Goal: Transaction & Acquisition: Obtain resource

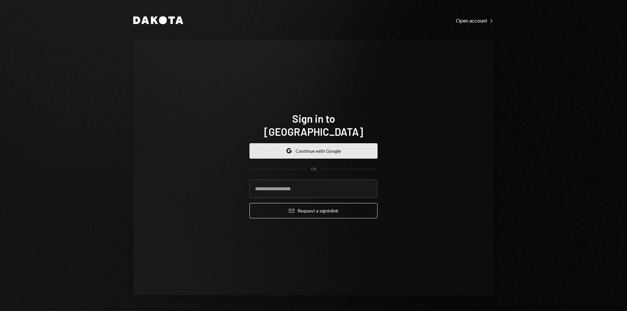
click at [284, 147] on button "Google Continue with Google" at bounding box center [313, 150] width 128 height 15
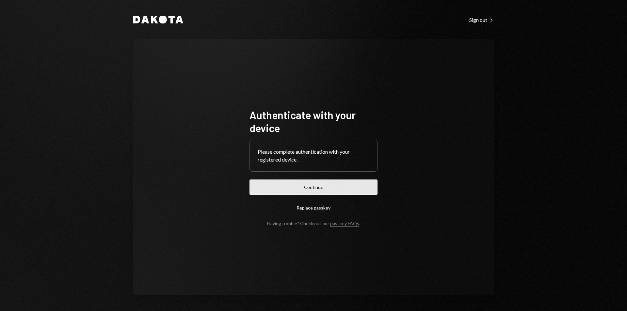
click at [307, 187] on button "Continue" at bounding box center [313, 187] width 128 height 15
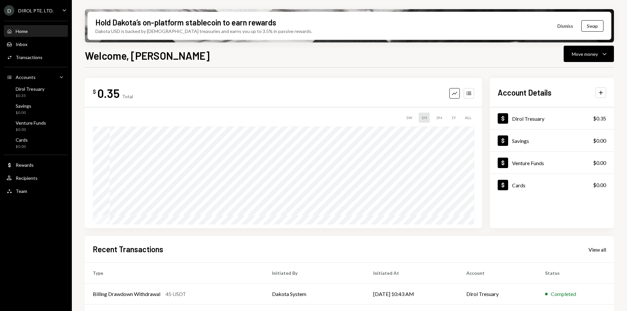
click at [560, 25] on button "Dismiss" at bounding box center [565, 25] width 32 height 15
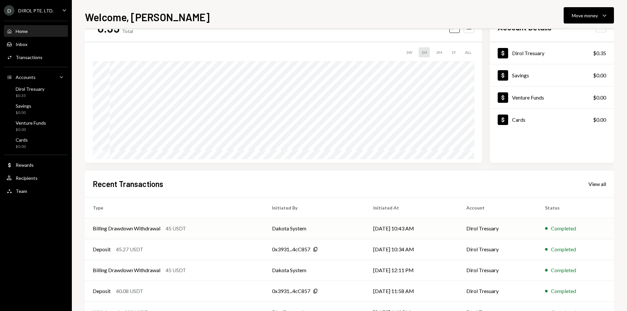
scroll to position [51, 0]
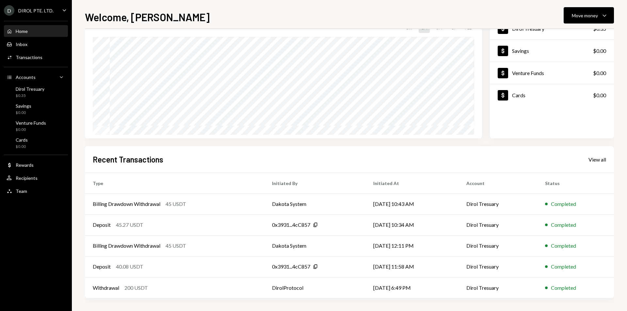
click at [145, 160] on h2 "Recent Transactions" at bounding box center [128, 159] width 71 height 11
click at [99, 155] on h2 "Recent Transactions" at bounding box center [128, 159] width 71 height 11
click at [141, 155] on h2 "Recent Transactions" at bounding box center [128, 159] width 71 height 11
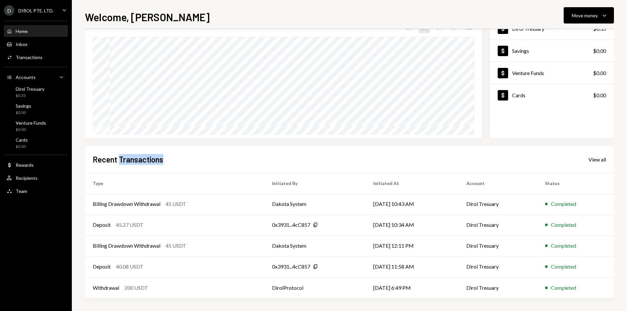
click at [141, 155] on h2 "Recent Transactions" at bounding box center [128, 159] width 71 height 11
click at [181, 155] on div "Recent Transactions View all" at bounding box center [349, 159] width 513 height 11
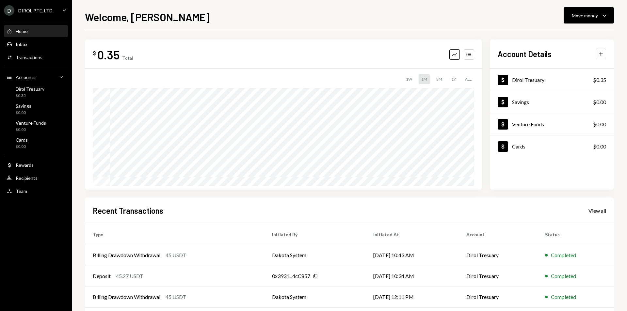
click at [465, 80] on div "ALL" at bounding box center [468, 79] width 12 height 10
click at [62, 10] on icon "Caret Down" at bounding box center [64, 10] width 7 height 7
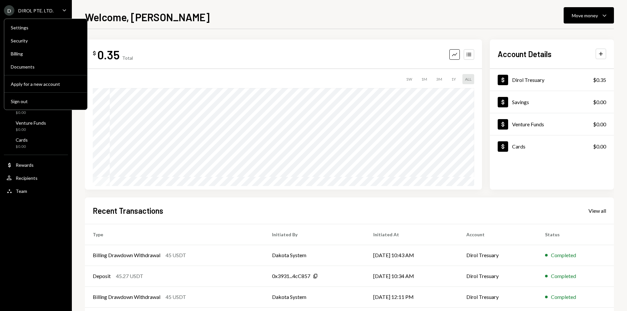
click at [62, 10] on icon "Caret Down" at bounding box center [64, 10] width 7 height 7
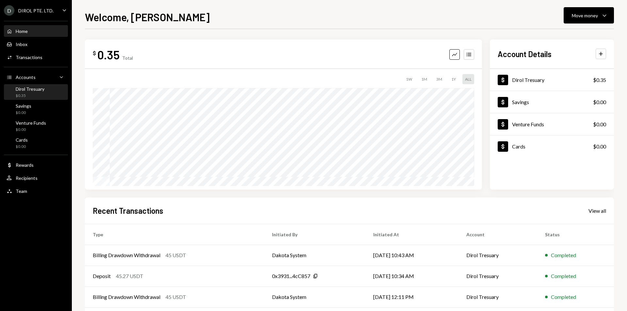
click at [34, 87] on div "Dirol Tresuary" at bounding box center [30, 89] width 29 height 6
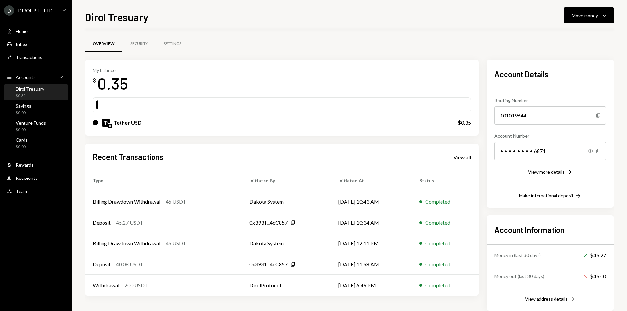
scroll to position [13, 0]
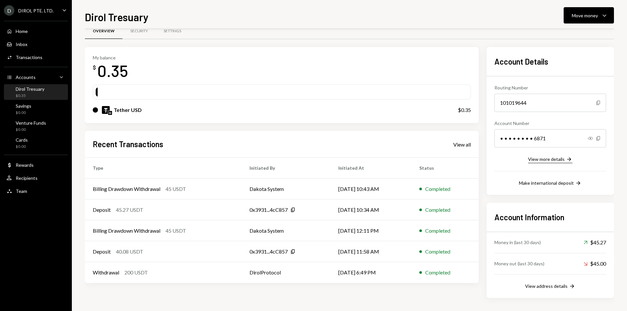
click at [536, 160] on div "View more details" at bounding box center [546, 159] width 37 height 6
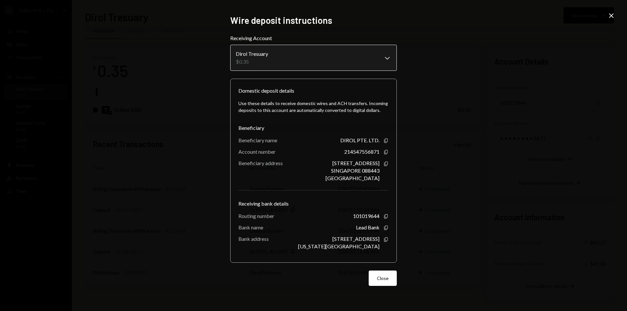
click at [306, 60] on body "D DIROL PTE. LTD. Caret Down Home Home Inbox Inbox Activities Transactions Acco…" at bounding box center [313, 155] width 627 height 311
click at [379, 273] on button "Close" at bounding box center [383, 278] width 28 height 15
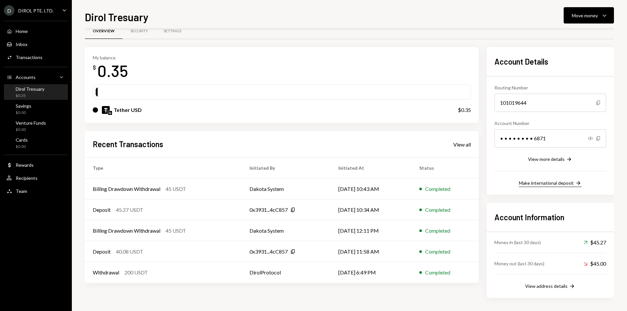
click at [543, 184] on div "Make international deposit" at bounding box center [546, 183] width 55 height 6
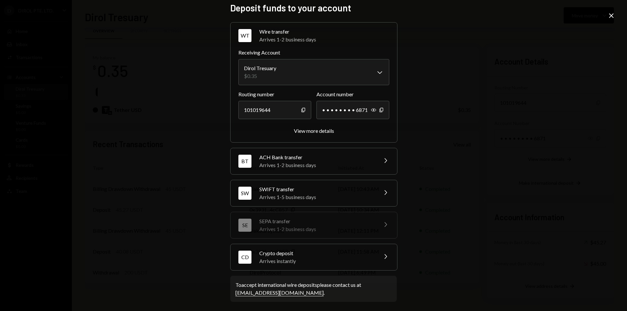
scroll to position [7, 0]
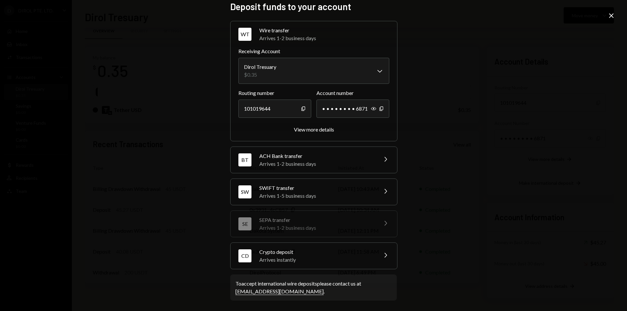
click at [302, 252] on div "Crypto deposit" at bounding box center [316, 252] width 114 height 8
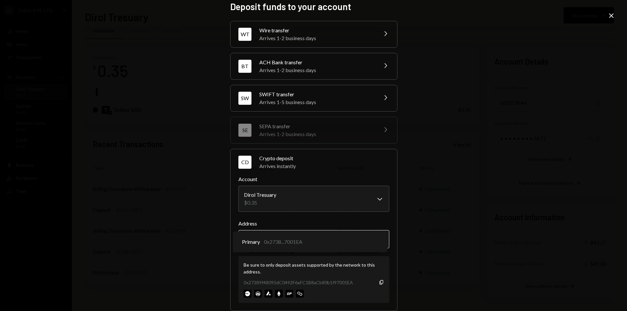
click at [315, 236] on body "D DIROL PTE. LTD. Caret Down Home Home Inbox Inbox Activities Transactions Acco…" at bounding box center [313, 155] width 627 height 311
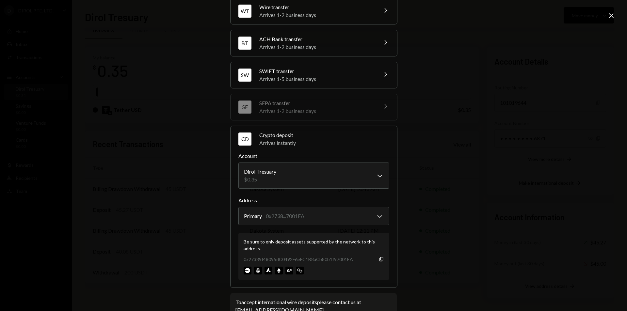
scroll to position [49, 0]
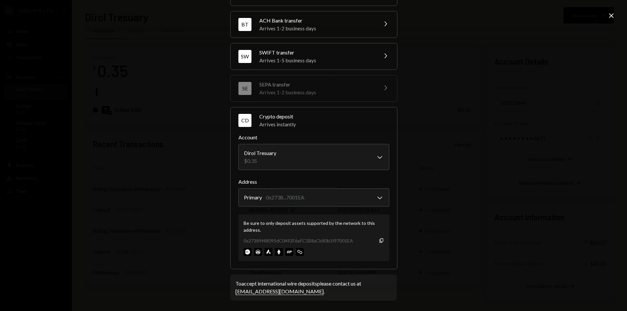
click at [299, 241] on div "0x27389f48095dC0492F6eFC1B8aCb80b1f97001EA" at bounding box center [298, 240] width 109 height 7
click at [340, 228] on div "Be sure to only deposit assets supported by the network to this address." at bounding box center [314, 227] width 140 height 14
click at [380, 238] on icon "Copy" at bounding box center [381, 240] width 5 height 5
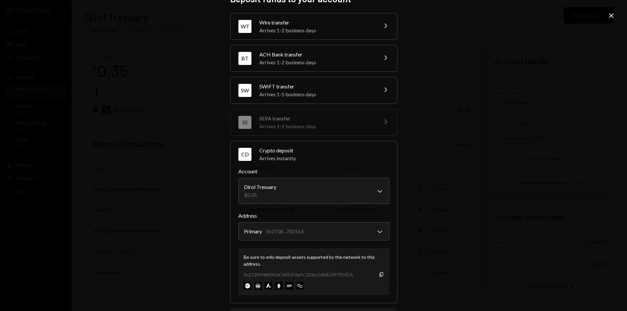
scroll to position [0, 0]
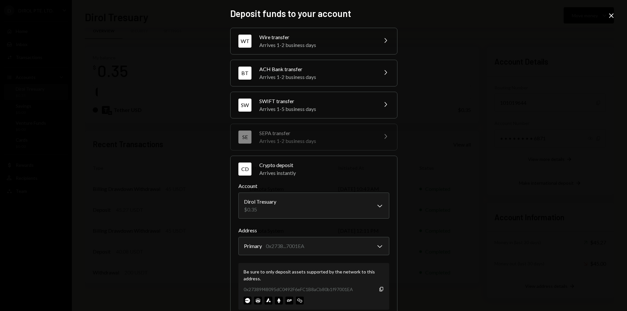
click at [611, 16] on icon at bounding box center [611, 15] width 5 height 5
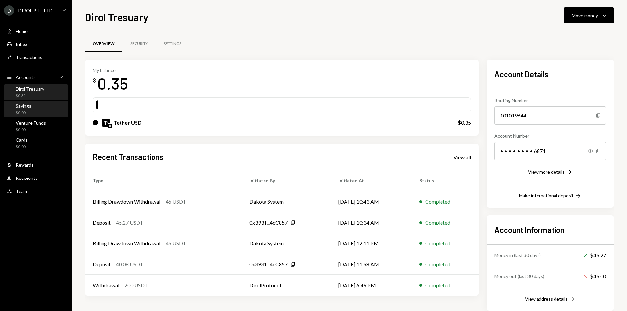
click at [42, 106] on div "Savings $0.00" at bounding box center [36, 109] width 59 height 12
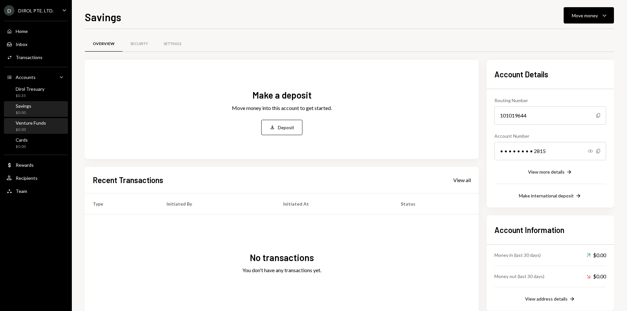
click at [41, 123] on div "Venture Funds" at bounding box center [31, 123] width 30 height 6
click at [38, 93] on div "$0.35" at bounding box center [30, 96] width 29 height 6
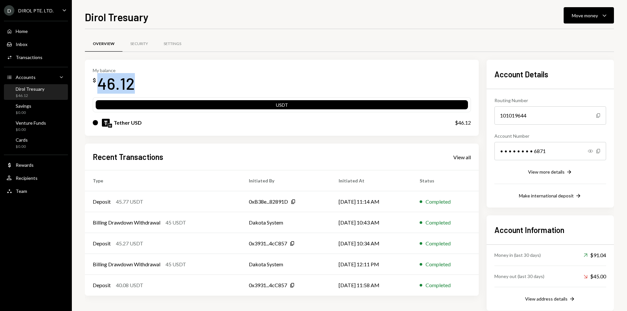
drag, startPoint x: 101, startPoint y: 86, endPoint x: 141, endPoint y: 82, distance: 40.4
click at [139, 83] on div "My balance $ 46.12" at bounding box center [282, 81] width 378 height 26
click at [141, 82] on div "My balance $ 46.12" at bounding box center [282, 81] width 378 height 26
click at [143, 74] on div "My balance $ 46.12" at bounding box center [282, 81] width 378 height 26
